Goal: Information Seeking & Learning: Find specific fact

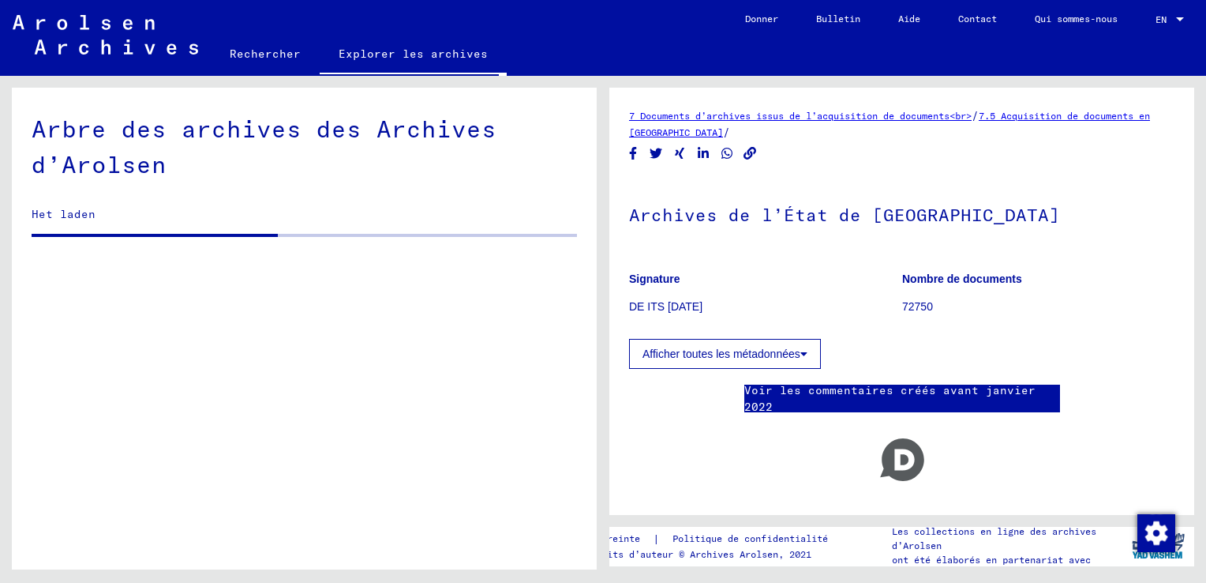
scroll to position [1386, 0]
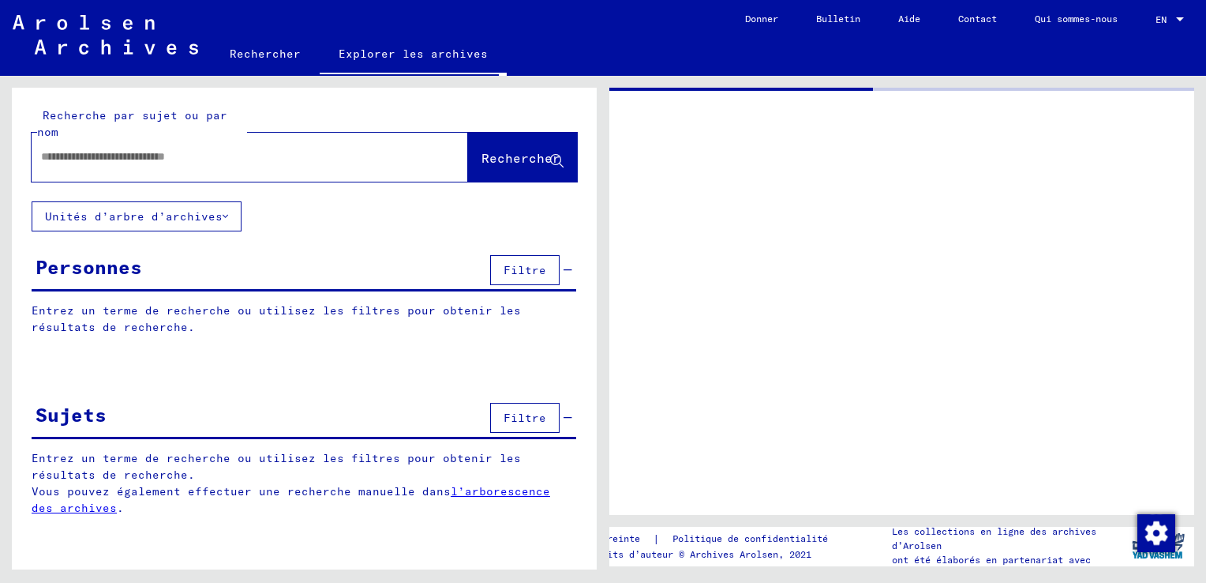
type input "********"
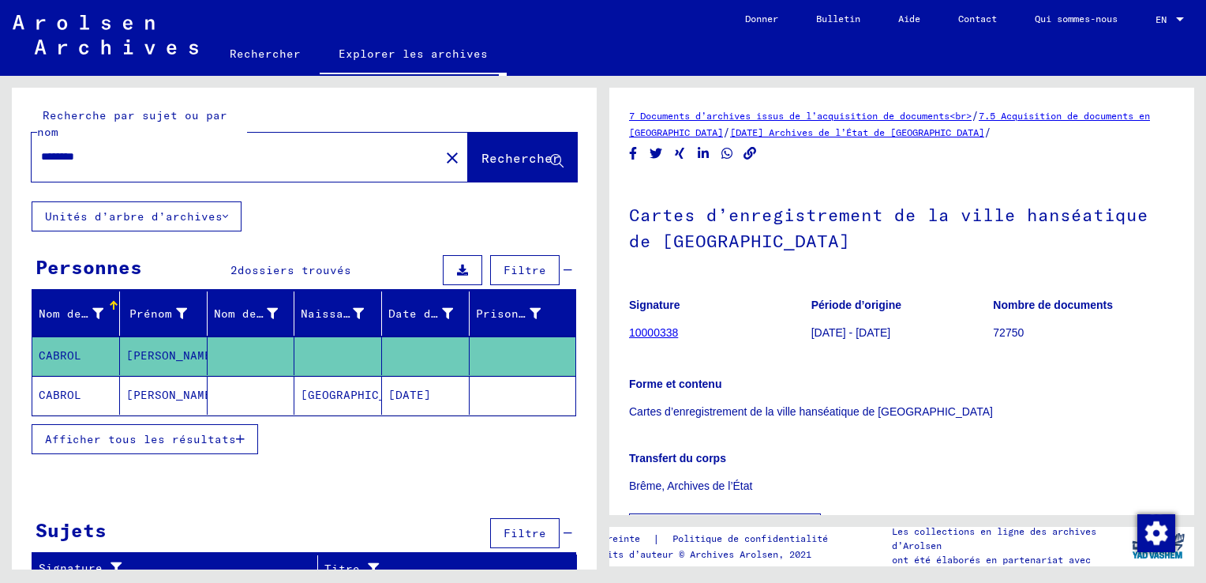
click at [56, 400] on mat-cell "CABROL" at bounding box center [76, 395] width 88 height 39
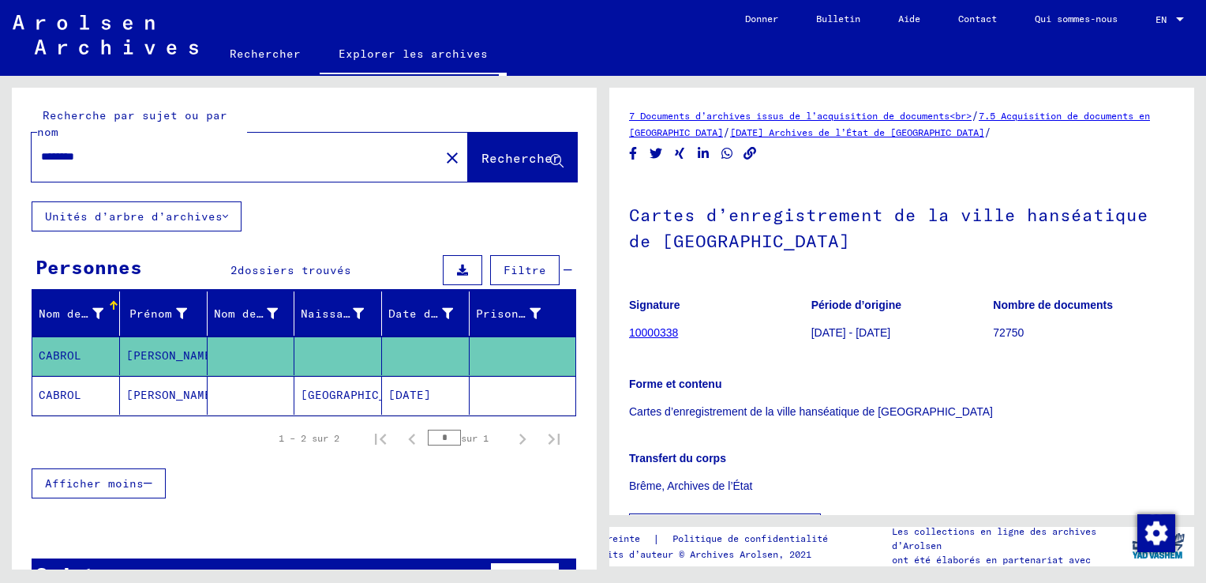
click at [415, 394] on mat-cell "[DATE]" at bounding box center [426, 395] width 88 height 39
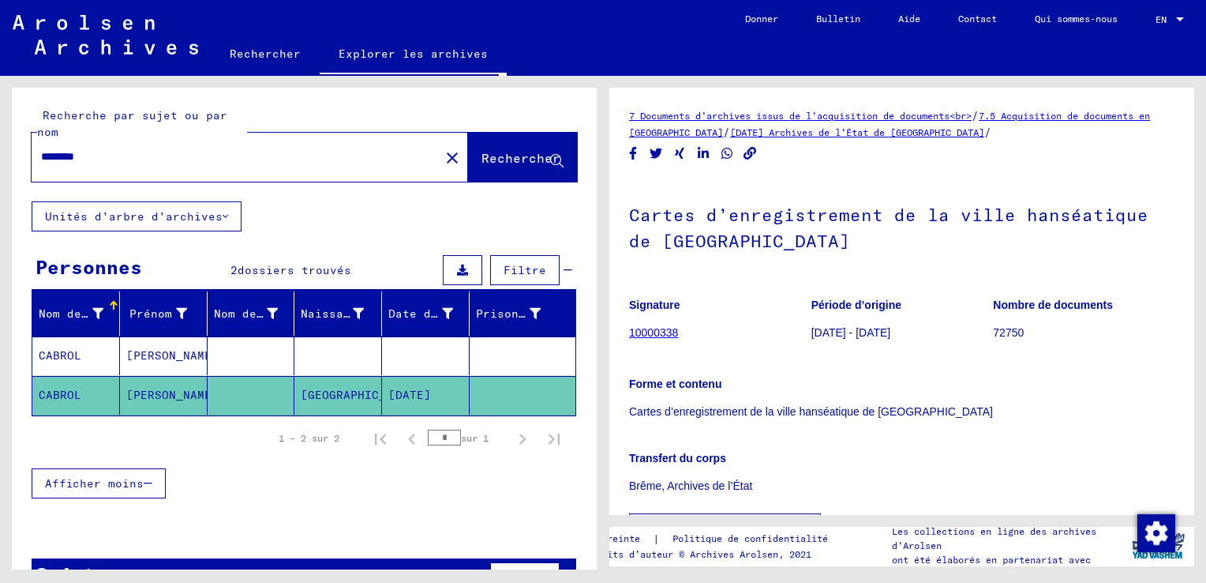
click at [426, 387] on mat-cell "[DATE]" at bounding box center [426, 395] width 88 height 39
drag, startPoint x: 426, startPoint y: 387, endPoint x: 370, endPoint y: 352, distance: 66.6
click at [370, 352] on mat-cell at bounding box center [339, 355] width 88 height 39
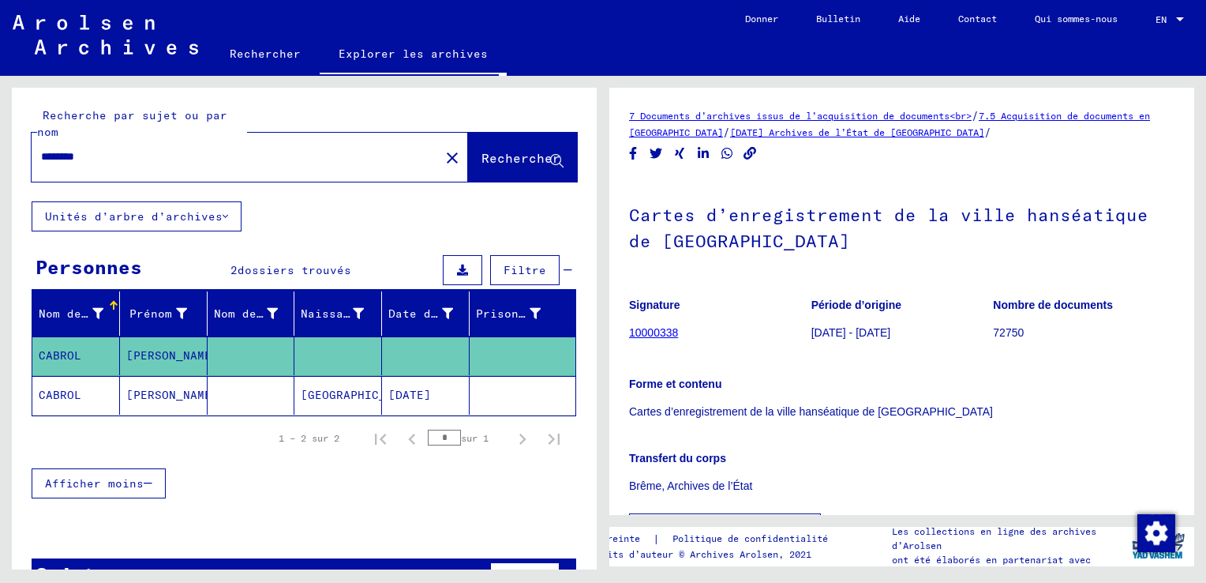
click at [370, 352] on mat-cell at bounding box center [339, 355] width 88 height 39
click at [85, 355] on mat-cell "CABROL" at bounding box center [76, 355] width 88 height 39
click at [504, 156] on span "Rechercher" at bounding box center [521, 158] width 79 height 16
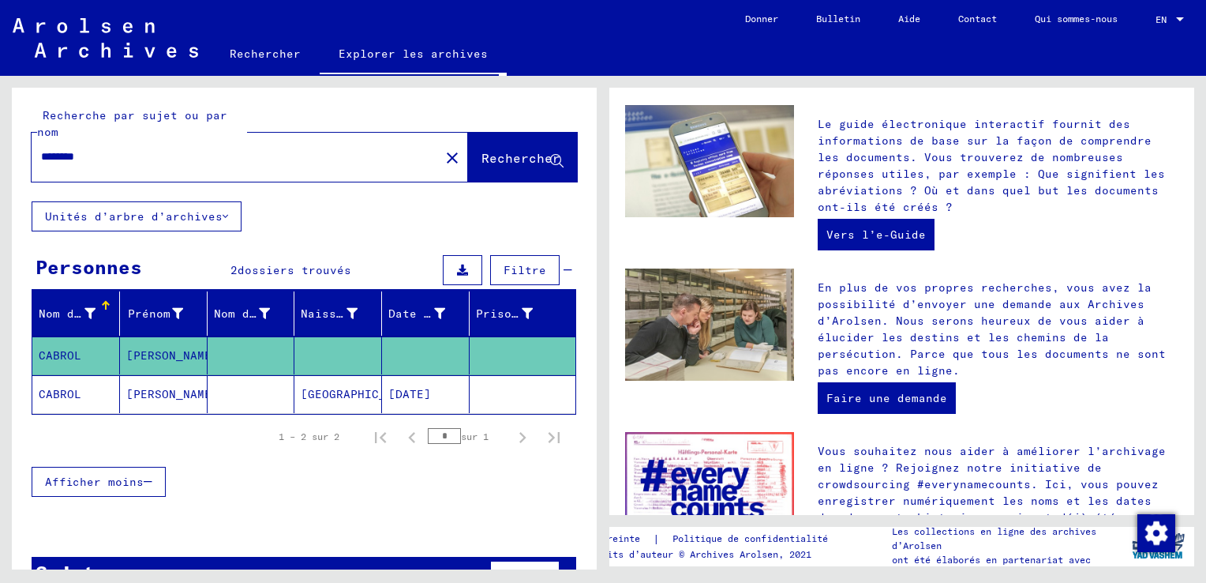
scroll to position [474, 0]
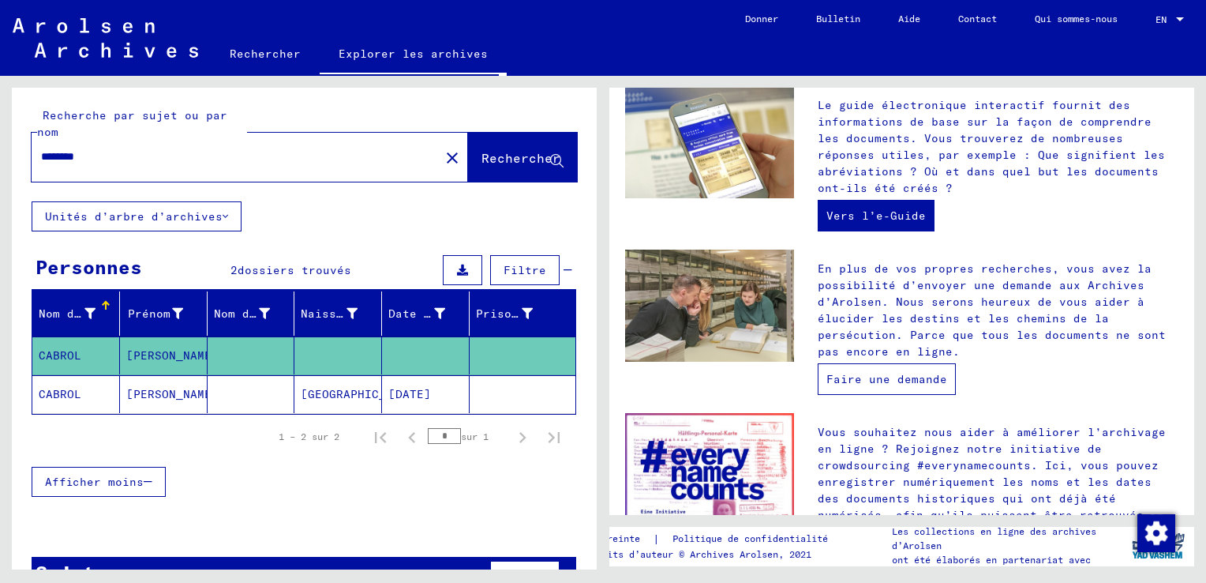
click at [875, 363] on link "Faire une demande" at bounding box center [887, 379] width 138 height 32
